Goal: Communication & Community: Share content

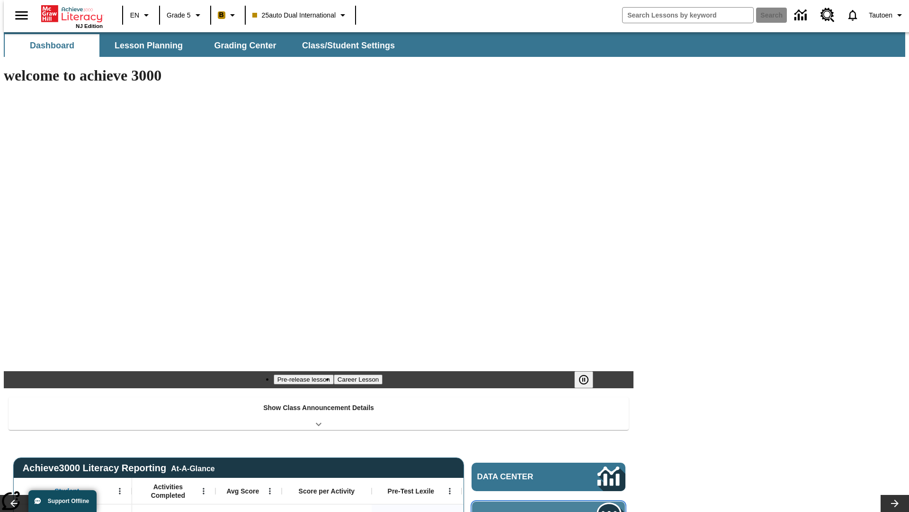
click at [551, 511] on span "Message Center" at bounding box center [523, 515] width 91 height 9
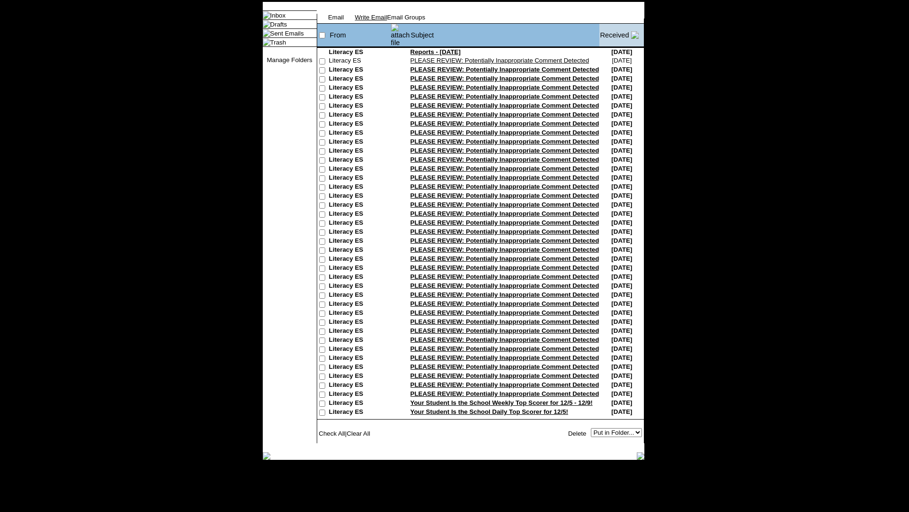
click at [387, 21] on link "Write Email" at bounding box center [371, 17] width 32 height 7
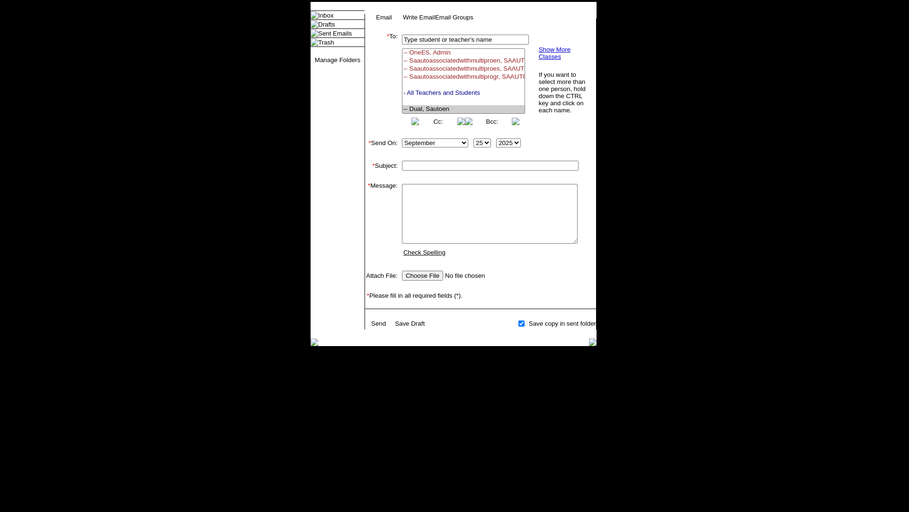
select select "U,21476361,1"
type input "Autotest-zcuMaFkXAq"
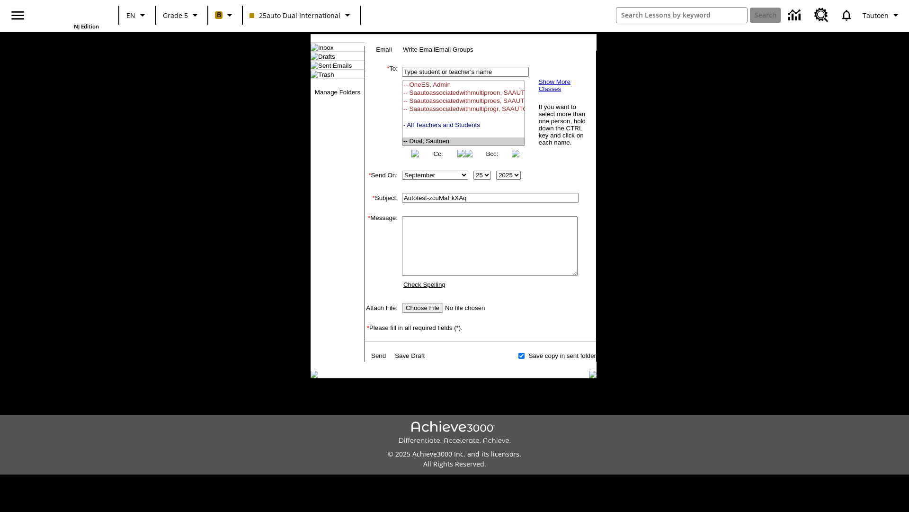
scroll to position [153, 0]
type textarea "email body message"
click at [379, 359] on link "Send" at bounding box center [378, 355] width 15 height 7
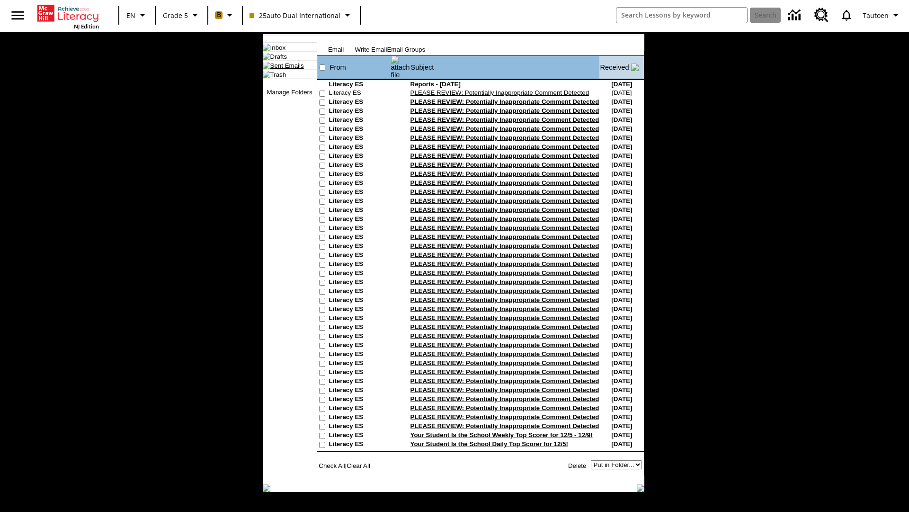
click at [279, 69] on link "Sent Emails" at bounding box center [287, 65] width 34 height 7
